Goal: Find specific fact: Find specific fact

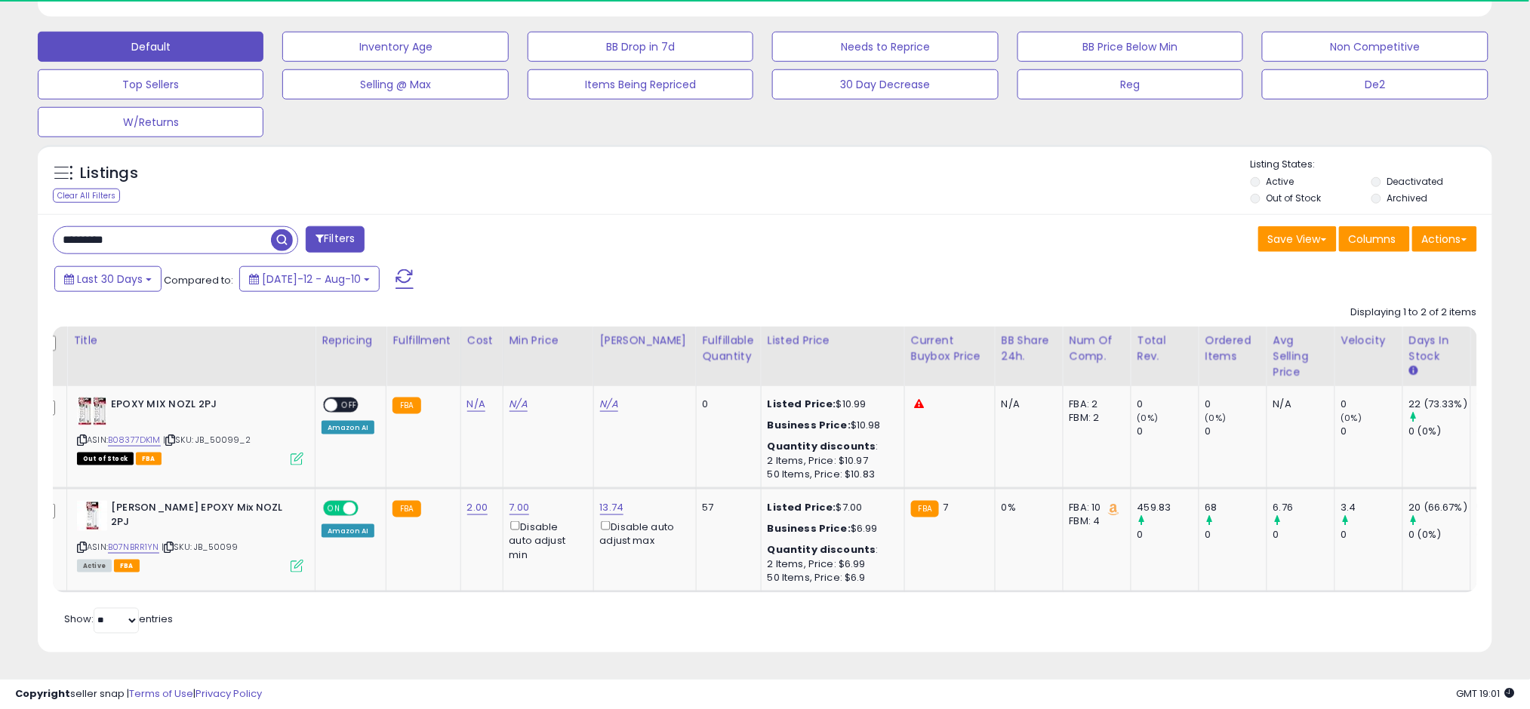
scroll to position [309, 844]
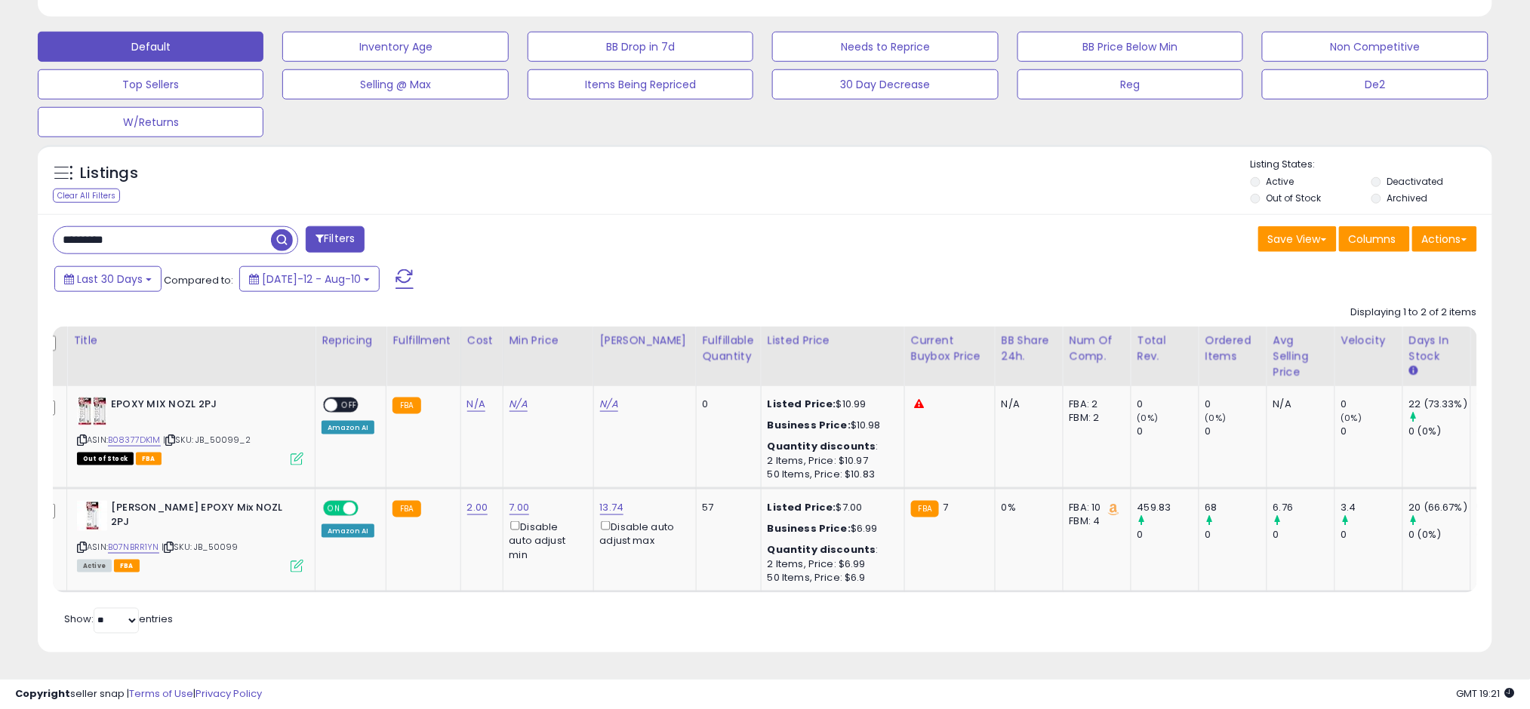
click at [258, 227] on input "********" at bounding box center [162, 240] width 217 height 26
paste input "text"
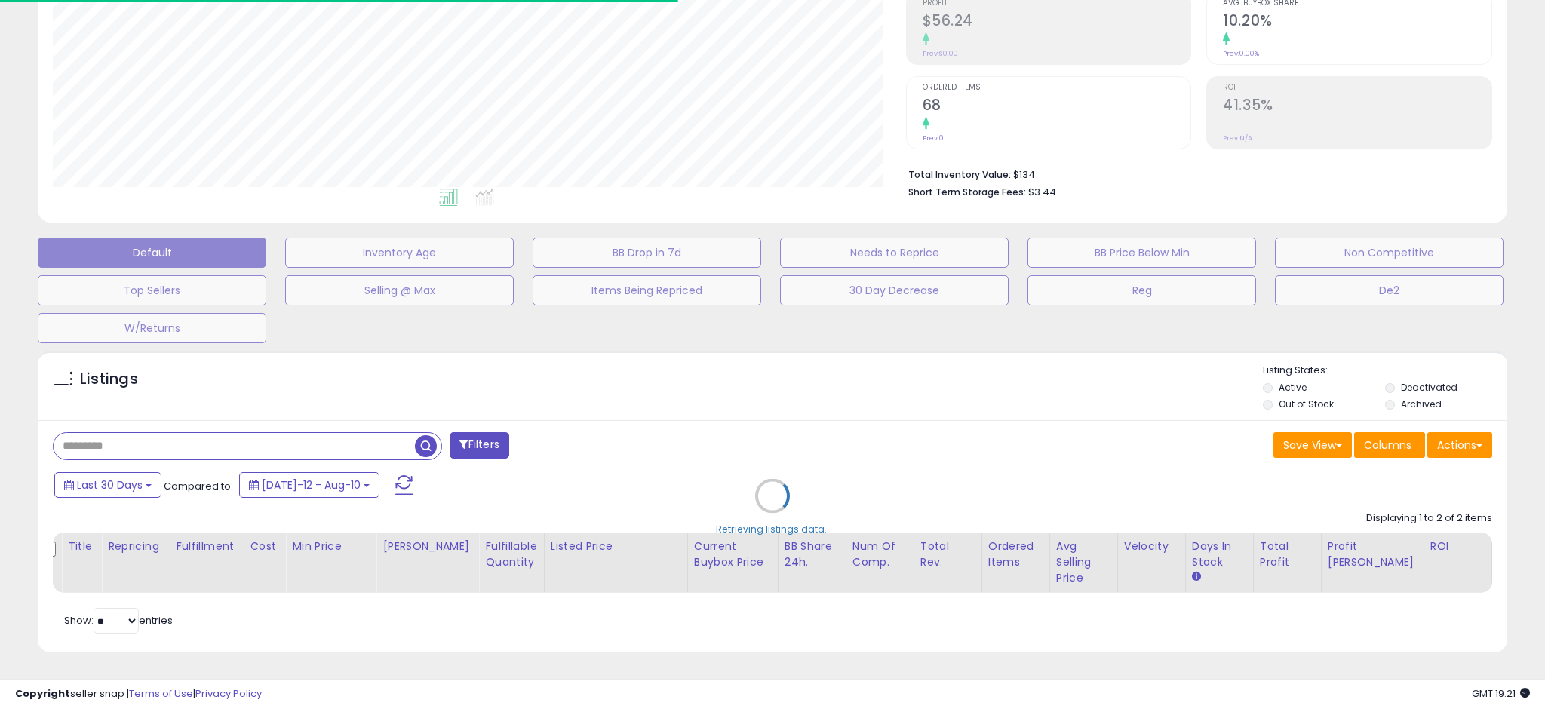
click at [216, 439] on div "Retrieving listings data.." at bounding box center [772, 507] width 1493 height 328
click at [220, 409] on div "Retrieving listings data.." at bounding box center [772, 507] width 1493 height 328
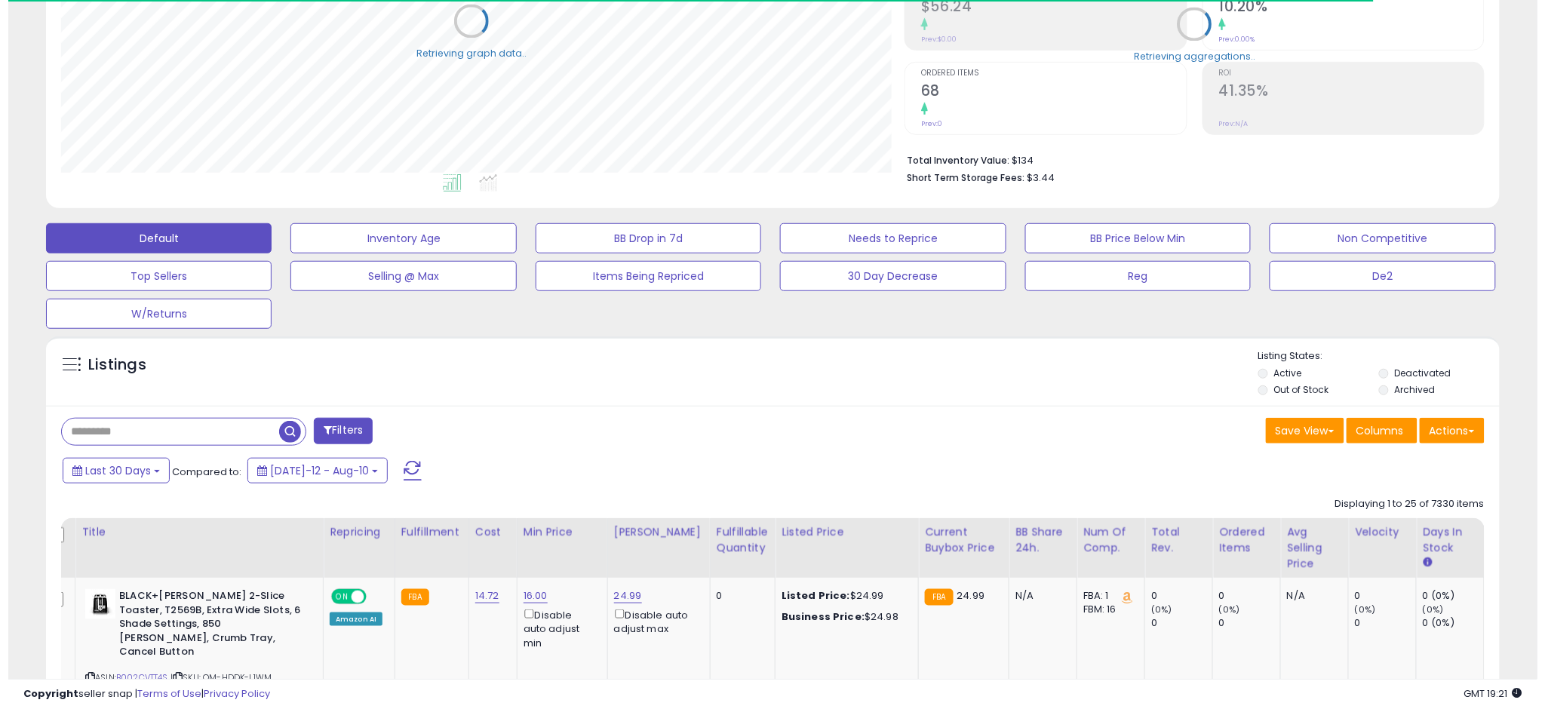
scroll to position [754274, 753739]
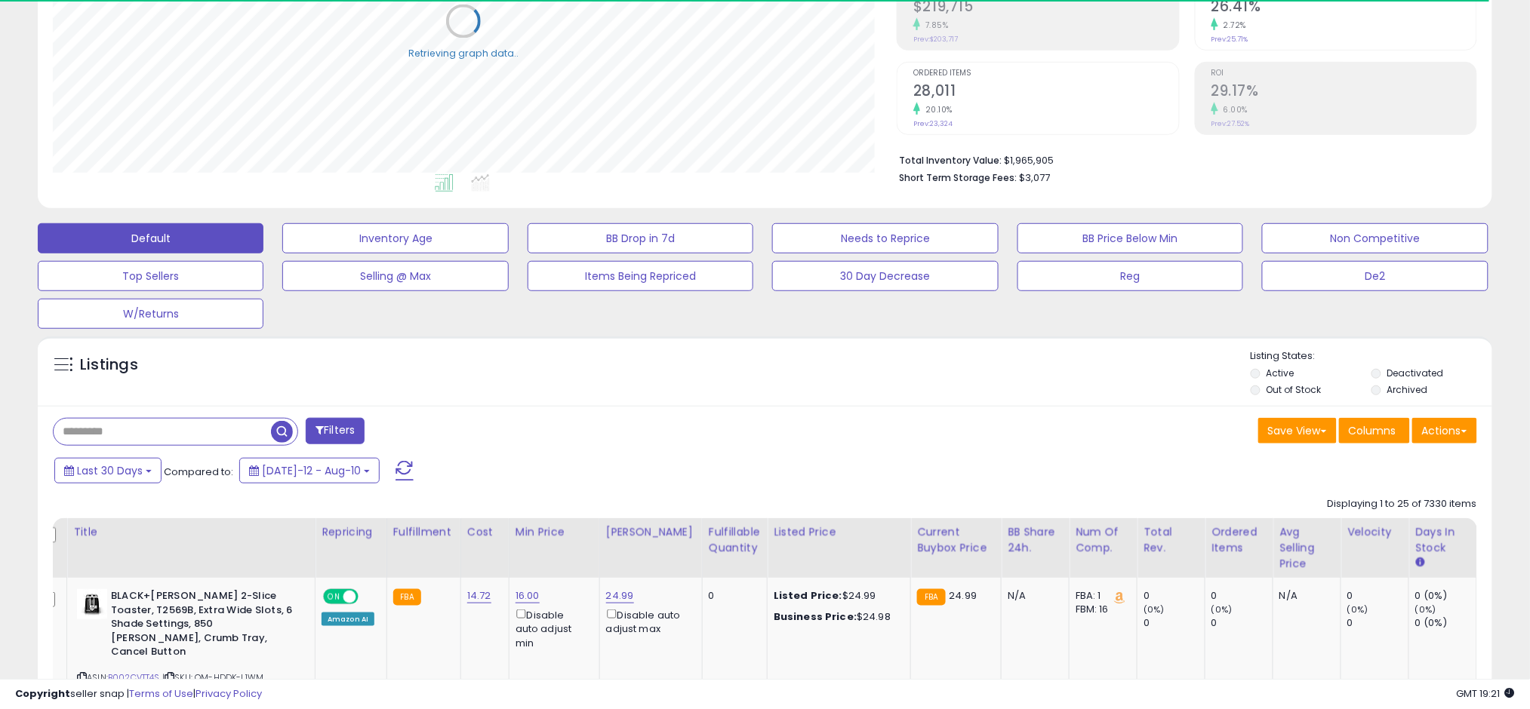
click at [243, 435] on input "text" at bounding box center [162, 432] width 217 height 26
paste input "*******"
type input "*******"
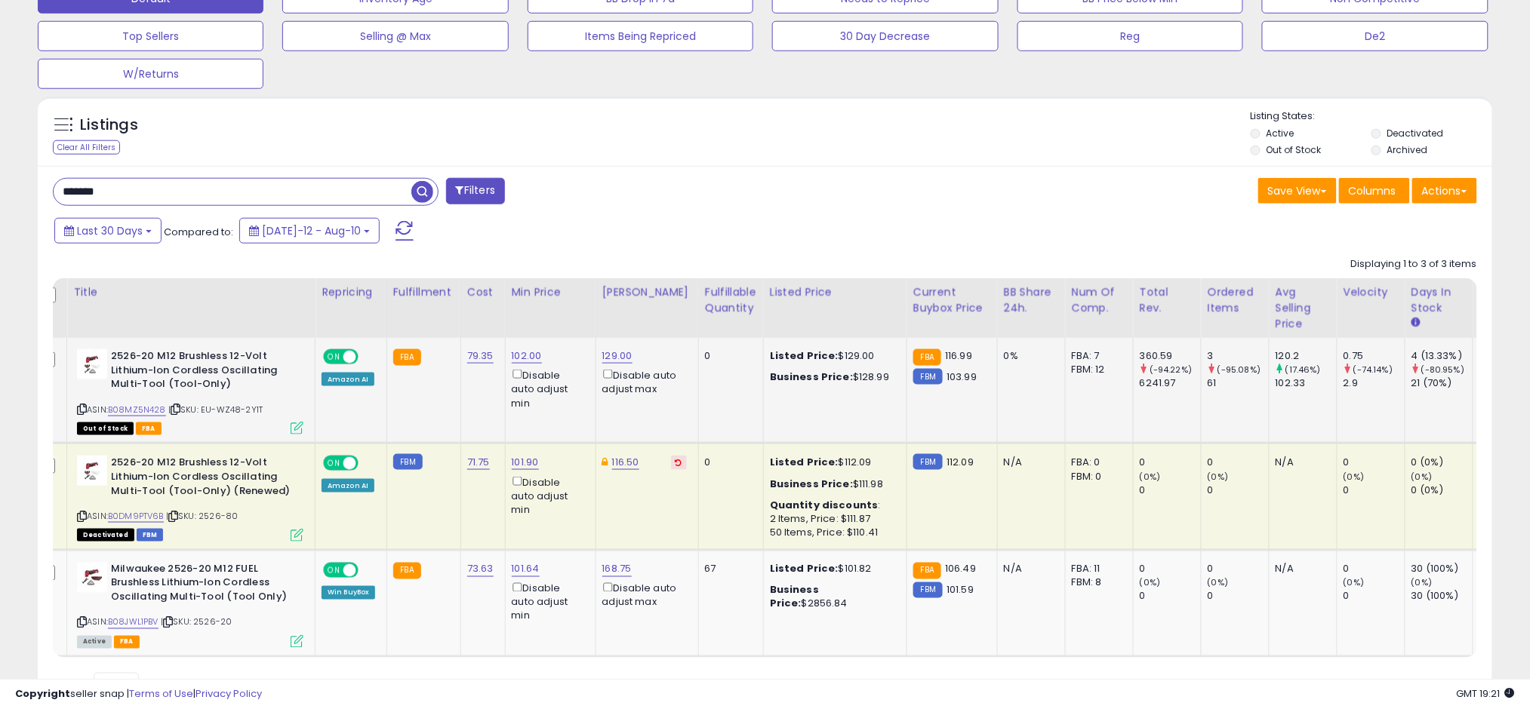
scroll to position [493, 0]
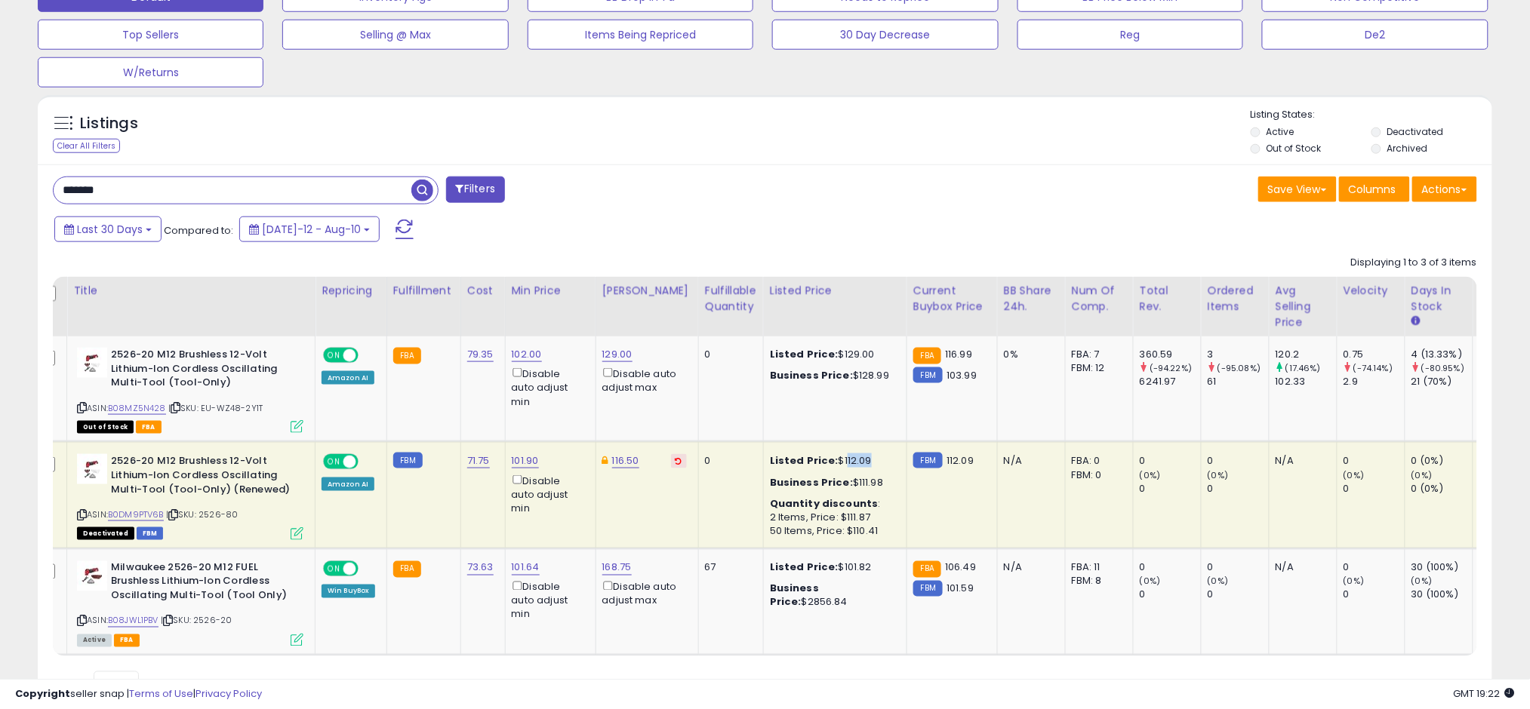
drag, startPoint x: 825, startPoint y: 462, endPoint x: 849, endPoint y: 460, distance: 24.2
click at [755, 460] on div "Listed Price: $112.09" at bounding box center [832, 461] width 125 height 14
drag, startPoint x: 872, startPoint y: 475, endPoint x: 839, endPoint y: 476, distance: 32.5
click at [755, 476] on div "Business Price: $111.98" at bounding box center [832, 483] width 125 height 14
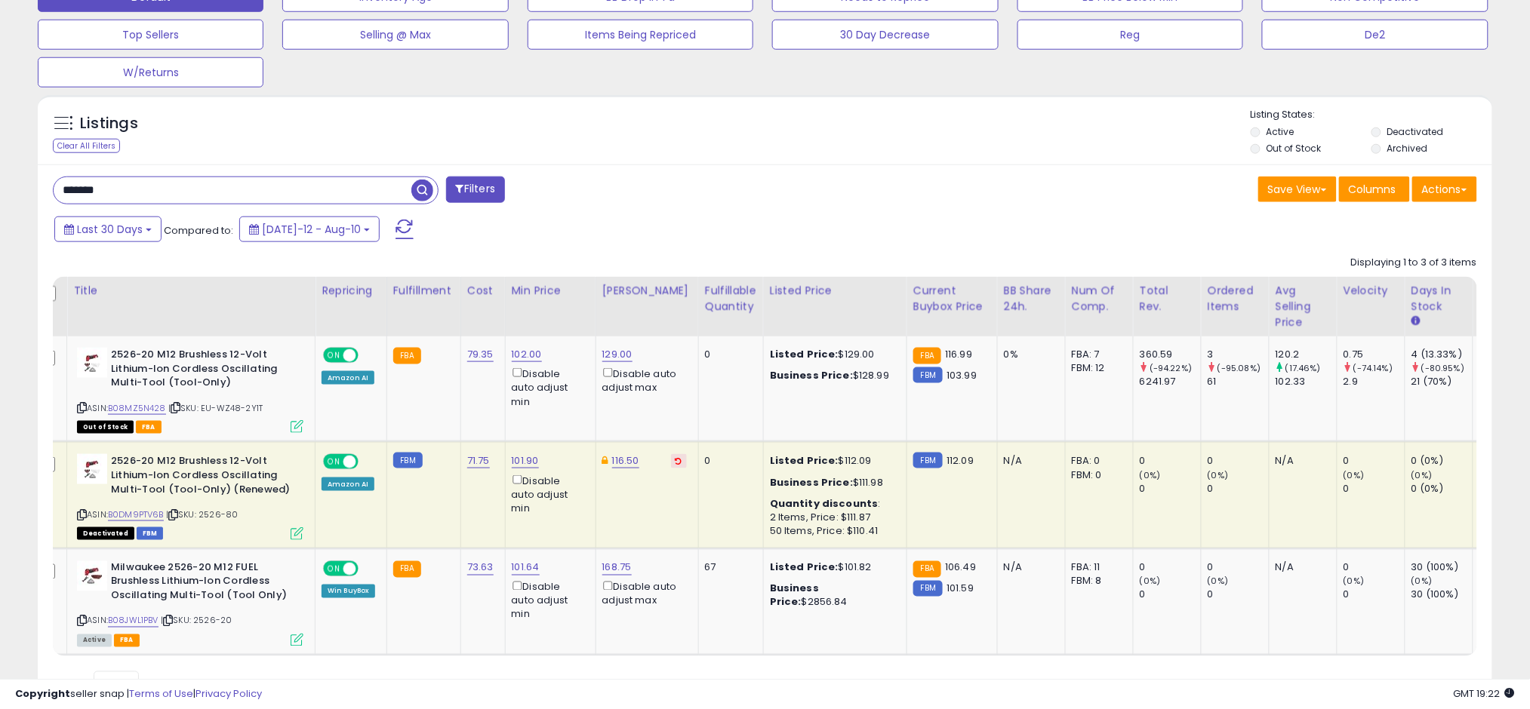
copy div "111.98"
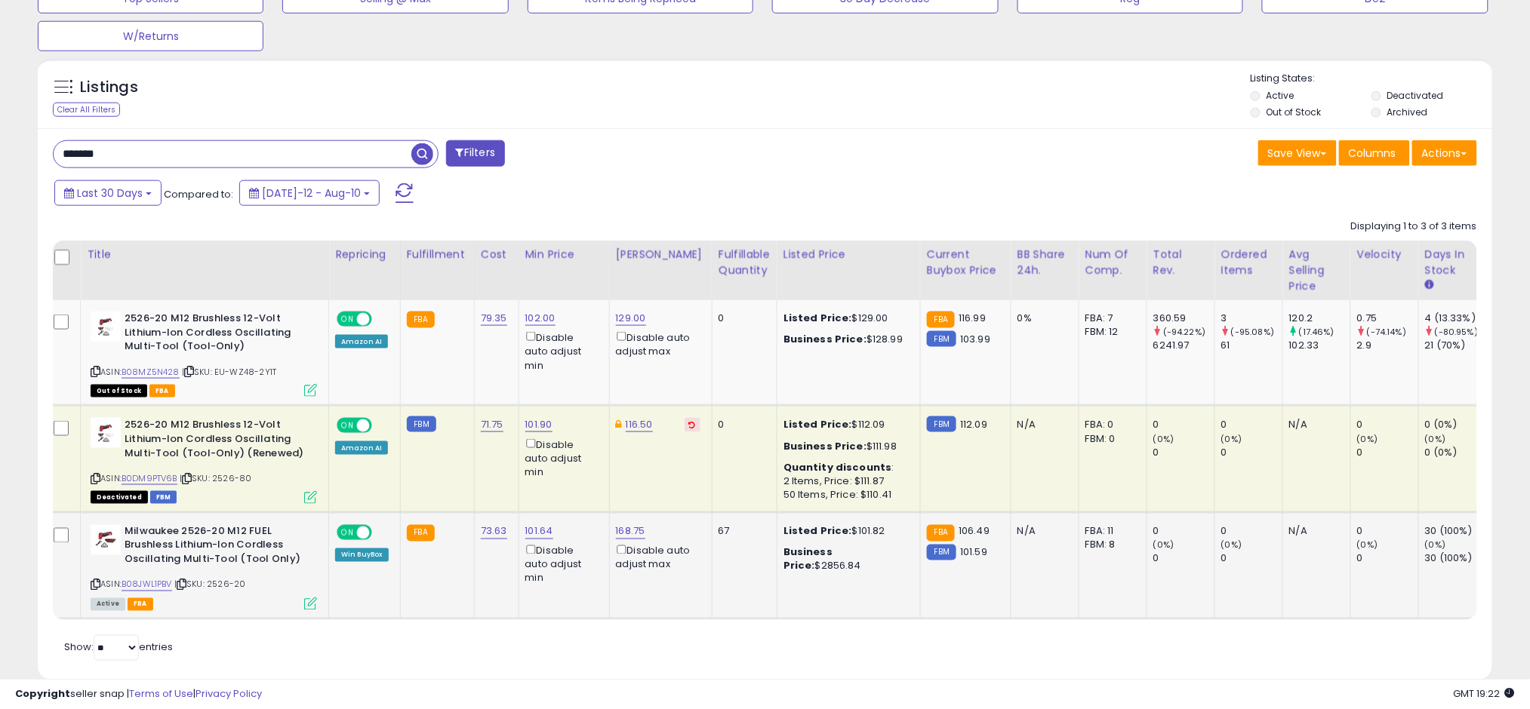
scroll to position [0, 0]
